Goal: Information Seeking & Learning: Learn about a topic

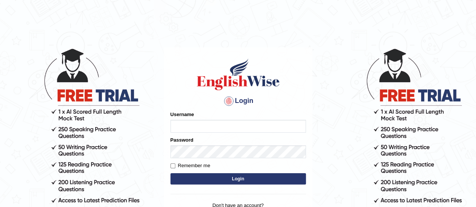
type input "karanvir_parramatta"
click at [240, 178] on button "Login" at bounding box center [237, 179] width 135 height 11
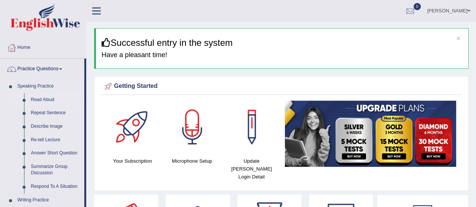
click at [49, 98] on link "Read Aloud" at bounding box center [55, 100] width 57 height 14
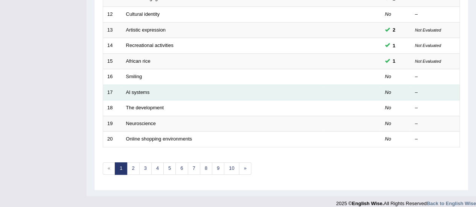
scroll to position [287, 0]
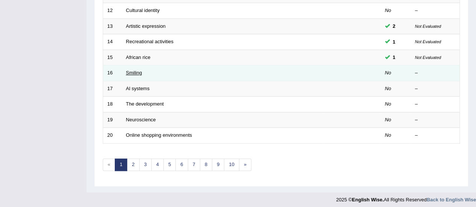
click at [133, 70] on link "Smiling" at bounding box center [134, 73] width 16 height 6
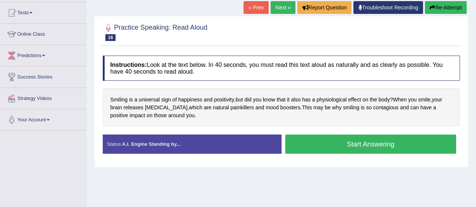
click at [291, 153] on div "Start Answering" at bounding box center [371, 145] width 179 height 21
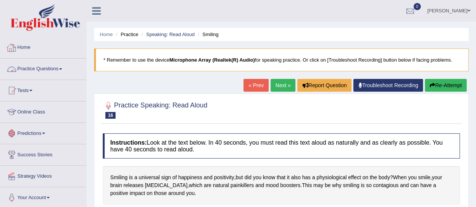
click at [35, 73] on link "Practice Questions" at bounding box center [43, 68] width 86 height 19
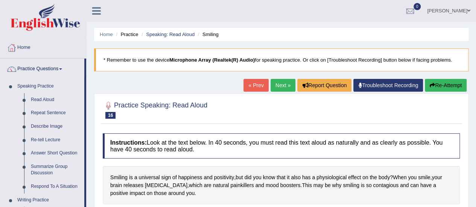
click at [49, 110] on link "Repeat Sentence" at bounding box center [55, 114] width 57 height 14
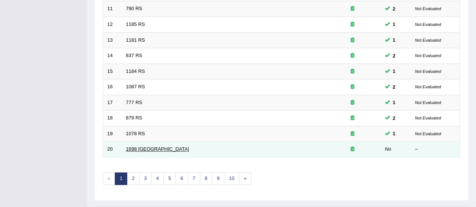
scroll to position [287, 0]
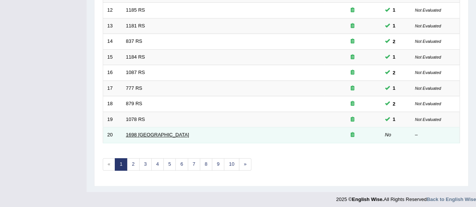
click at [135, 132] on link "1698 [GEOGRAPHIC_DATA]" at bounding box center [157, 135] width 63 height 6
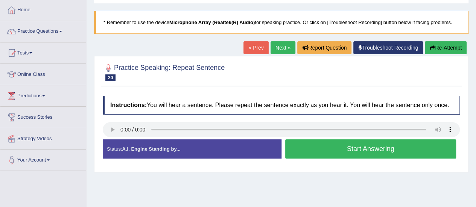
scroll to position [38, 0]
click at [353, 150] on button "Start Answering" at bounding box center [370, 149] width 171 height 19
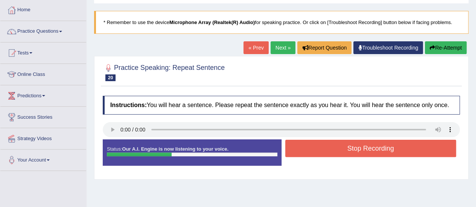
click at [353, 150] on button "Stop Recording" at bounding box center [370, 148] width 171 height 17
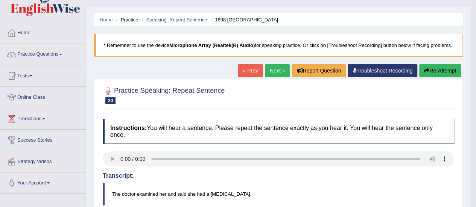
scroll to position [5, 0]
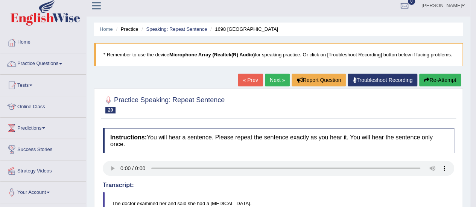
click at [271, 77] on link "Next »" at bounding box center [277, 80] width 25 height 13
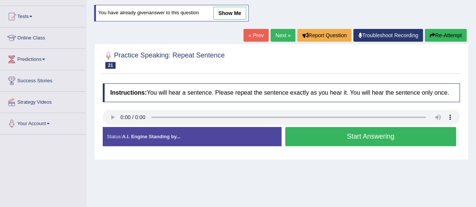
click at [321, 130] on button "Start Answering" at bounding box center [370, 136] width 171 height 19
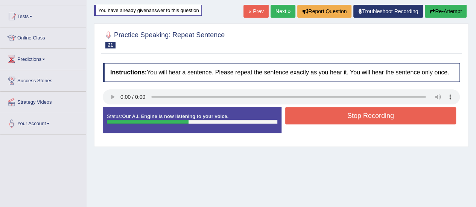
click at [330, 120] on button "Stop Recording" at bounding box center [370, 115] width 171 height 17
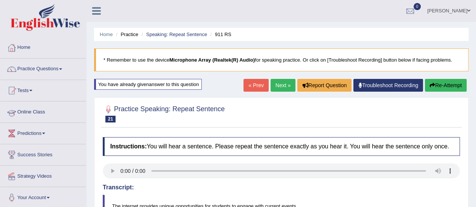
click at [59, 66] on link "Practice Questions" at bounding box center [43, 68] width 86 height 19
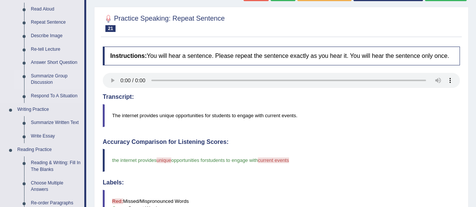
scroll to position [80, 0]
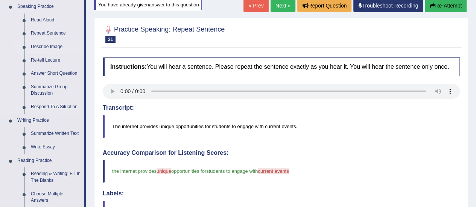
click at [43, 49] on link "Describe Image" at bounding box center [55, 47] width 57 height 14
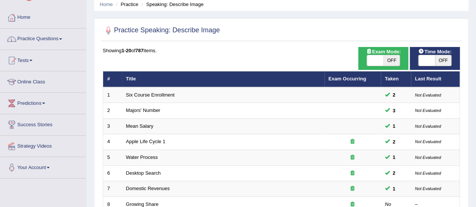
scroll to position [43, 0]
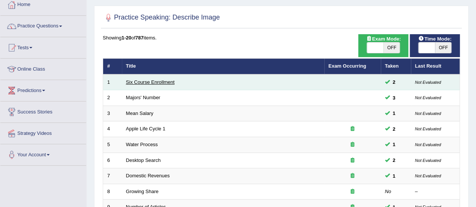
click at [134, 82] on link "Six Course Enrollment" at bounding box center [150, 82] width 49 height 6
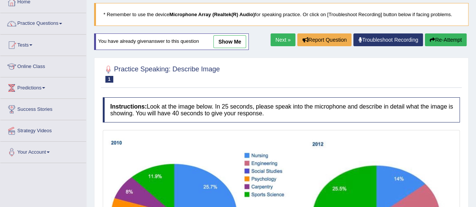
scroll to position [43, 0]
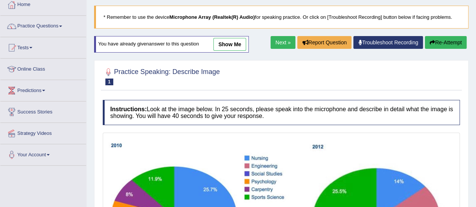
click at [226, 44] on link "show me" at bounding box center [229, 44] width 33 height 13
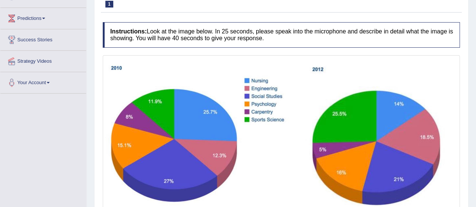
scroll to position [124, 0]
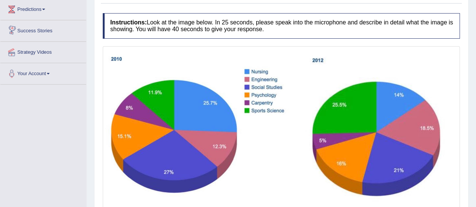
click at [102, 31] on div "Instructions: Look at the image below. In 25 seconds, please speak into the mic…" at bounding box center [281, 202] width 361 height 387
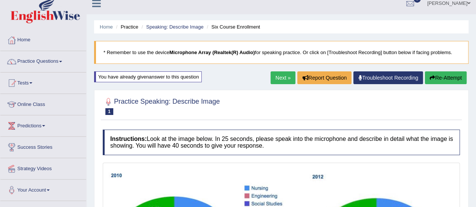
scroll to position [8, 0]
click at [277, 78] on link "Next »" at bounding box center [283, 78] width 25 height 13
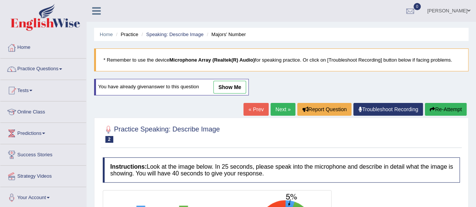
click at [234, 85] on link "show me" at bounding box center [229, 87] width 33 height 13
click at [234, 85] on div "Home Practice Speaking: Describe Image Majors' Number * Remember to use the dev…" at bounding box center [282, 188] width 390 height 376
click at [231, 91] on div "Home Practice Speaking: Describe Image Majors' Number * Remember to use the dev…" at bounding box center [282, 188] width 390 height 376
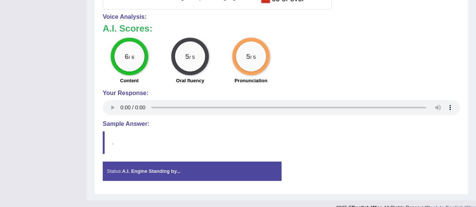
scroll to position [236, 0]
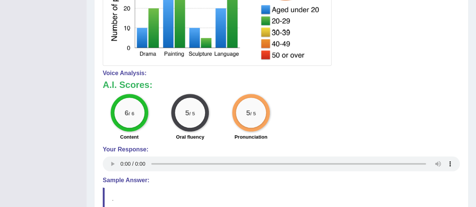
click at [115, 161] on div "Your Response:" at bounding box center [281, 159] width 357 height 27
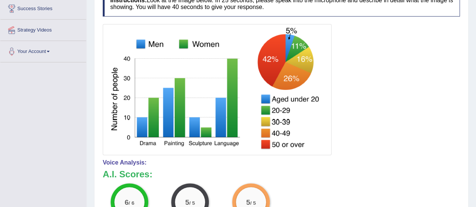
scroll to position [0, 0]
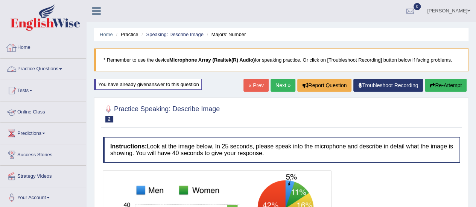
click at [61, 64] on link "Practice Questions" at bounding box center [43, 68] width 86 height 19
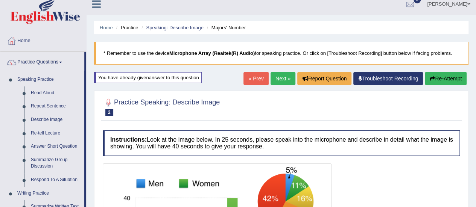
scroll to position [3, 0]
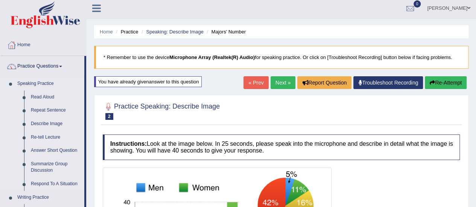
click at [44, 140] on link "Re-tell Lecture" at bounding box center [55, 138] width 57 height 14
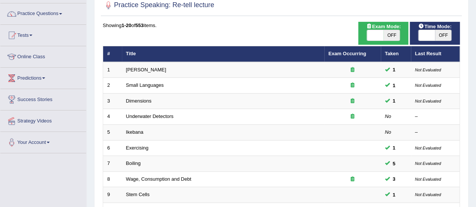
click at [139, 147] on link "Exercising" at bounding box center [137, 148] width 23 height 6
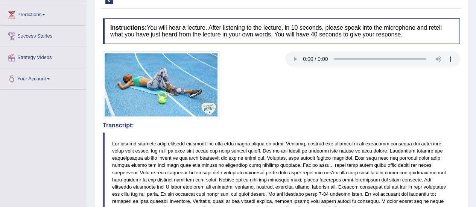
scroll to position [410, 0]
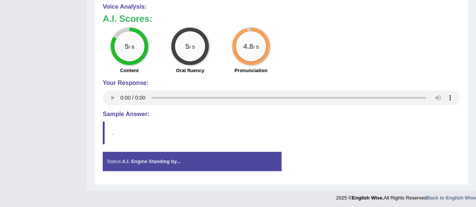
click at [299, 161] on div "Status: A.I. Engine Standing by... Start Answering Stop Recording" at bounding box center [281, 165] width 357 height 27
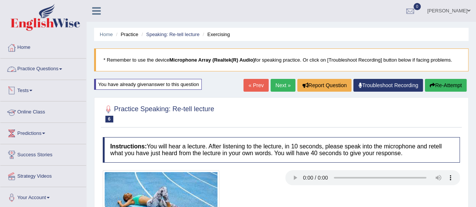
click at [50, 67] on link "Practice Questions" at bounding box center [43, 68] width 86 height 19
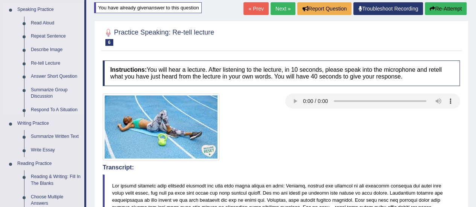
scroll to position [87, 0]
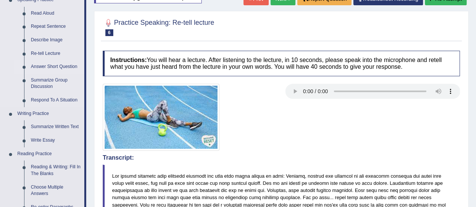
click at [51, 67] on link "Answer Short Question" at bounding box center [55, 67] width 57 height 14
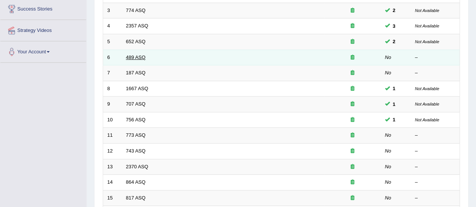
scroll to position [146, 0]
click at [132, 58] on link "489 ASQ" at bounding box center [136, 58] width 20 height 6
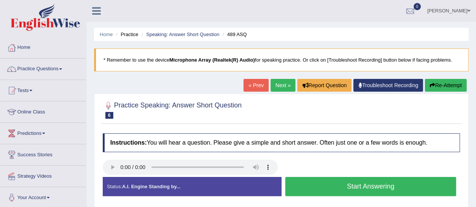
click at [314, 182] on button "Start Answering" at bounding box center [370, 186] width 171 height 19
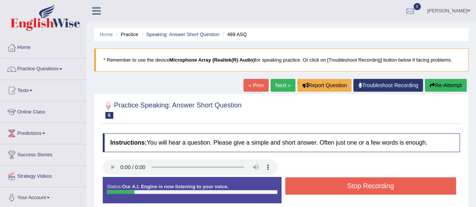
click at [314, 182] on button "Stop Recording" at bounding box center [370, 186] width 171 height 17
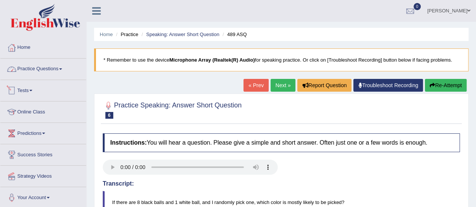
click at [47, 64] on link "Practice Questions" at bounding box center [43, 68] width 86 height 19
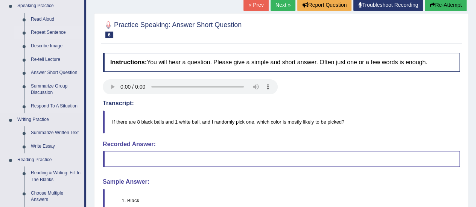
scroll to position [81, 0]
click at [41, 90] on link "Summarize Group Discussion" at bounding box center [55, 89] width 57 height 20
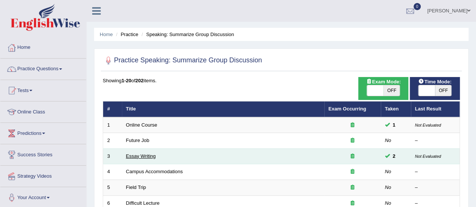
click at [135, 158] on link "Essay Writing" at bounding box center [141, 157] width 30 height 6
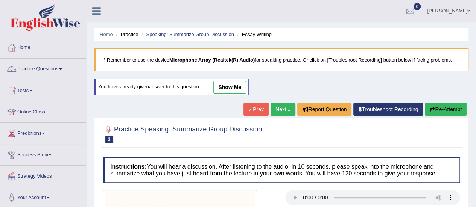
click at [226, 82] on link "show me" at bounding box center [229, 87] width 33 height 13
click at [226, 85] on div "Home Practice Speaking: Summarize Group Discussion Essay Writing * Remember to …" at bounding box center [282, 192] width 390 height 384
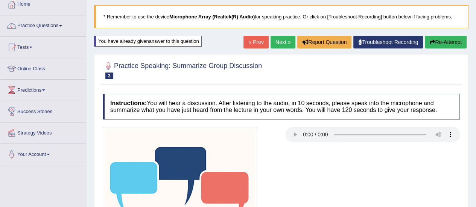
scroll to position [15, 0]
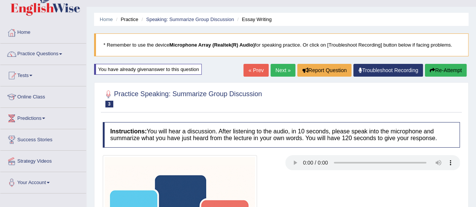
click at [50, 57] on link "Practice Questions" at bounding box center [43, 53] width 86 height 19
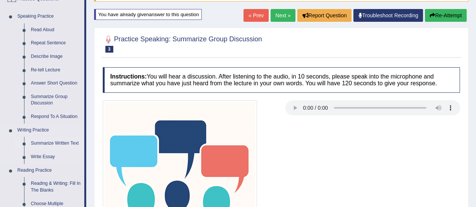
scroll to position [56, 0]
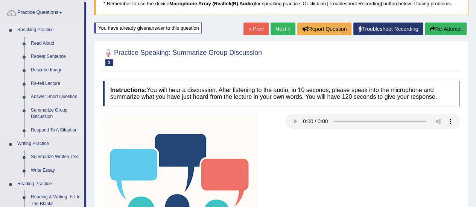
click at [43, 129] on link "Respond To A Situation" at bounding box center [55, 131] width 57 height 14
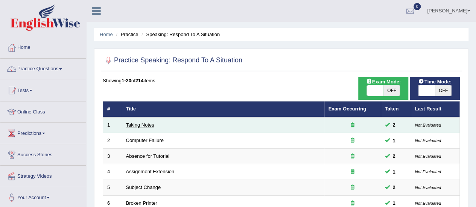
click at [137, 126] on link "Taking Notes" at bounding box center [140, 125] width 28 height 6
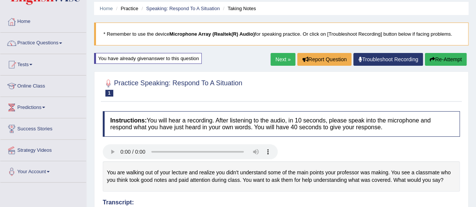
scroll to position [17, 0]
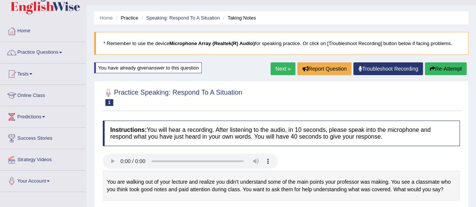
click at [285, 70] on link "Next »" at bounding box center [283, 68] width 25 height 13
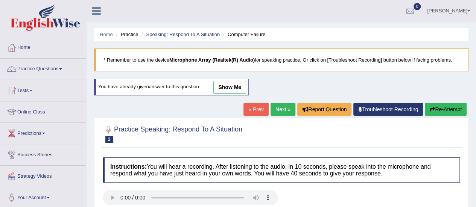
click at [217, 87] on link "show me" at bounding box center [229, 87] width 33 height 13
click at [221, 87] on div "Home Practice Speaking: Respond To A Situation Computer Failure * Remember to u…" at bounding box center [282, 188] width 390 height 376
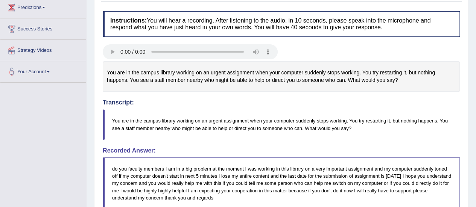
scroll to position [116, 0]
